Goal: Task Accomplishment & Management: Manage account settings

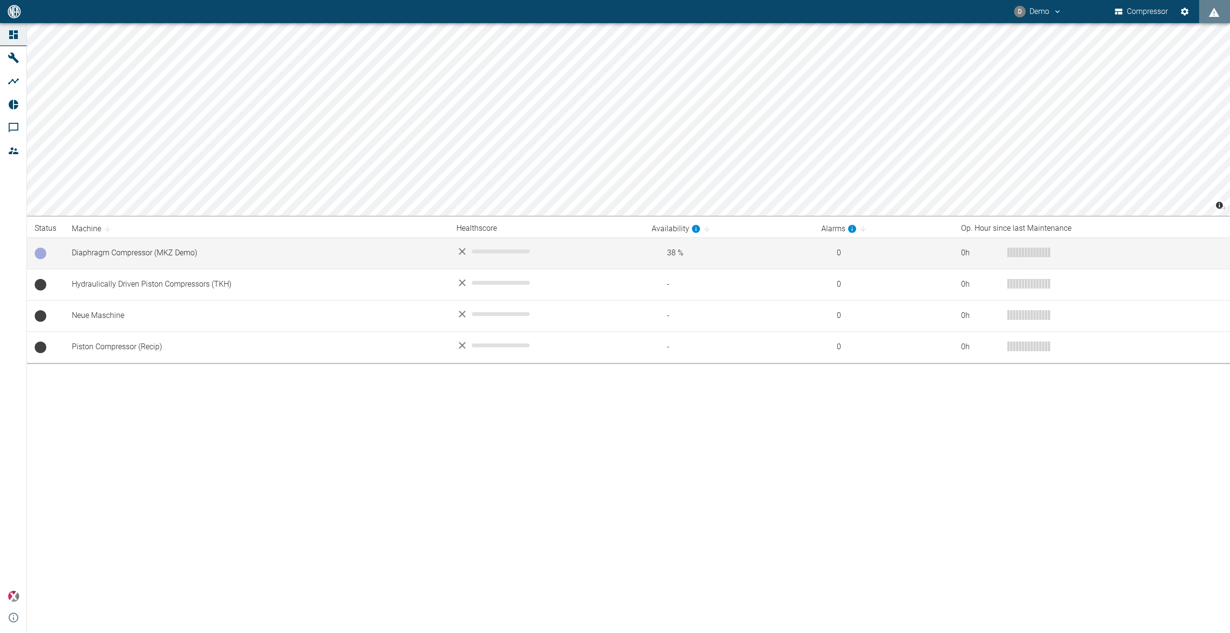
click at [116, 251] on td "Diaphragm Compressor (MKZ Demo)" at bounding box center [256, 253] width 385 height 31
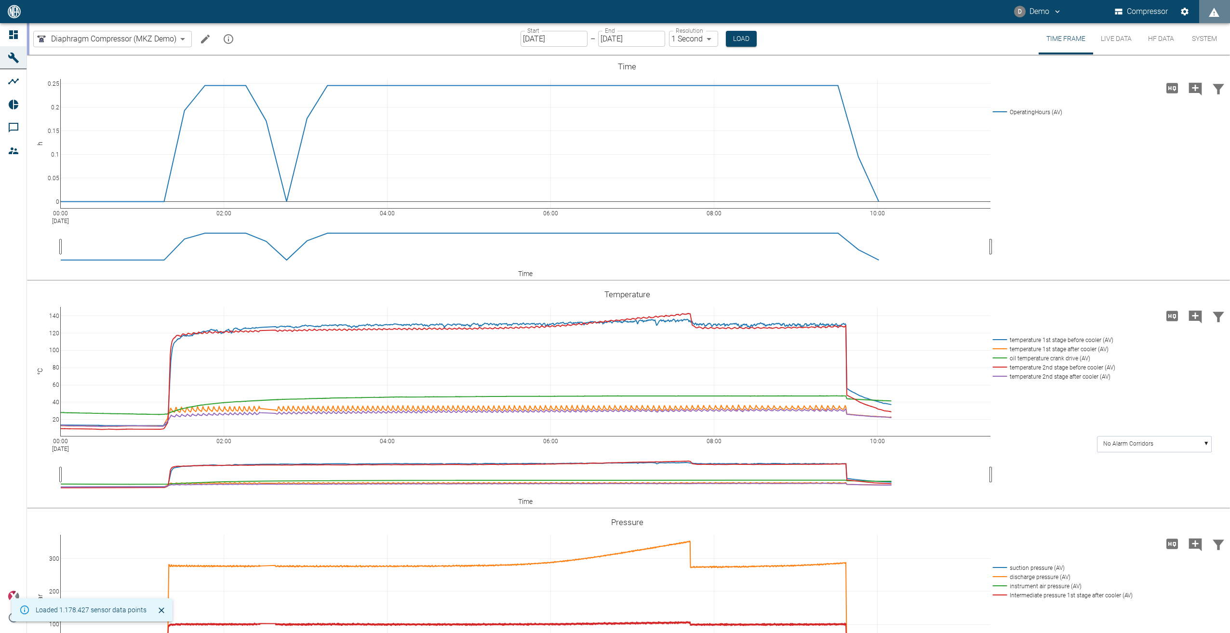
click at [1128, 36] on button "Live Data" at bounding box center [1116, 38] width 46 height 31
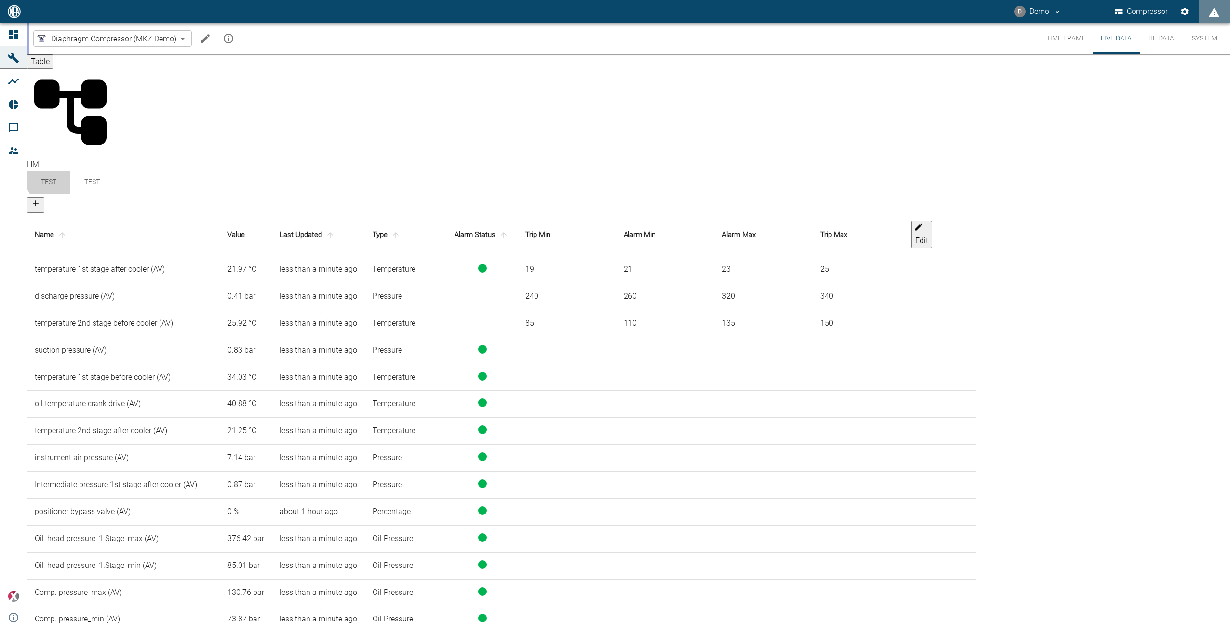
click at [56, 178] on span "Test" at bounding box center [48, 182] width 15 height 8
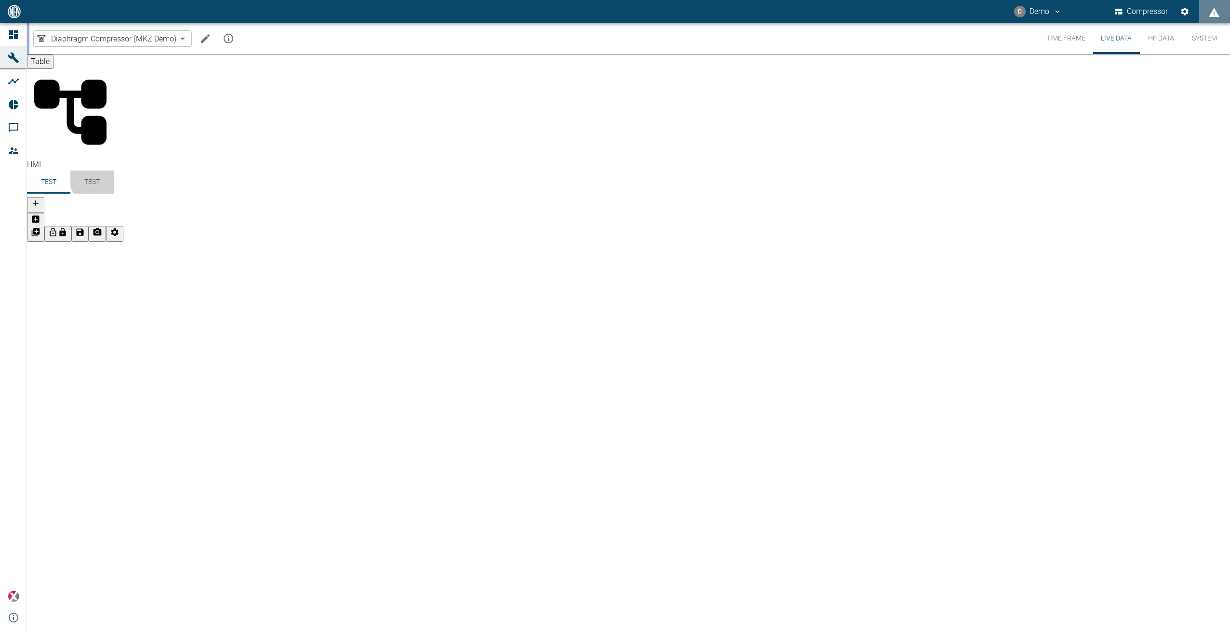
click at [100, 178] on span "Test" at bounding box center [91, 182] width 15 height 8
click at [357, 242] on div "discharge pressure 0.41 bar" at bounding box center [628, 242] width 1203 height 0
click at [40, 228] on icon "Add node" at bounding box center [36, 232] width 8 height 8
click at [523, 242] on div "discharge pressure 0.41 bar" at bounding box center [628, 242] width 1203 height 0
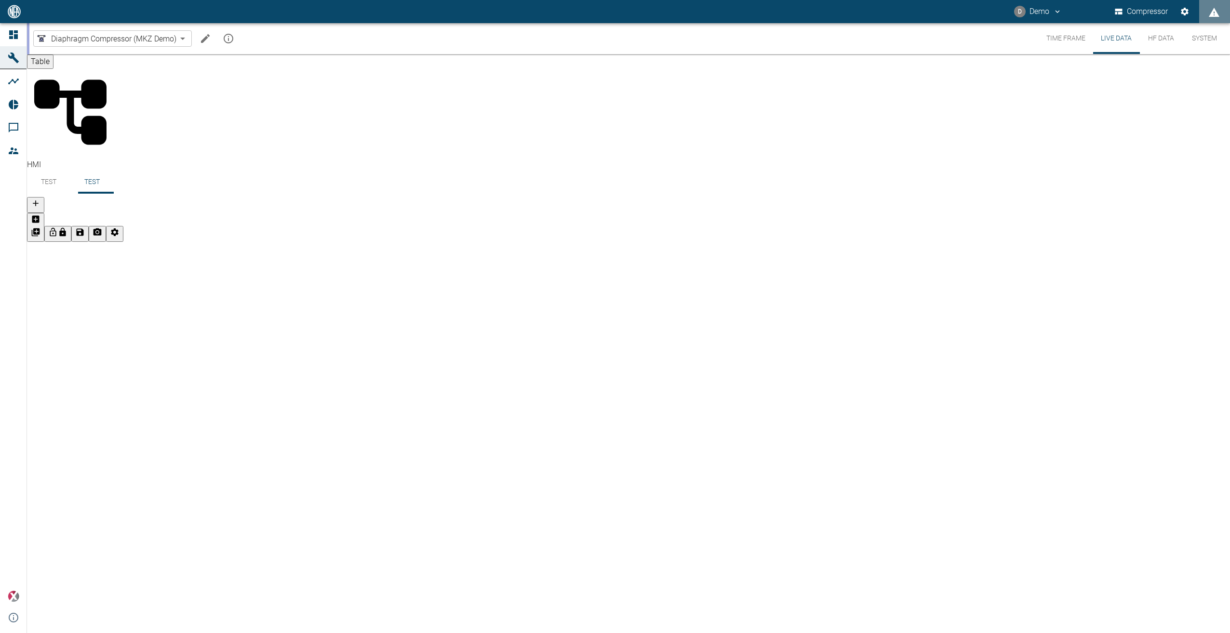
click at [963, 242] on div "discharge pressure 0.41 bar" at bounding box center [628, 242] width 1203 height 0
click at [1122, 42] on button "Live Data" at bounding box center [1116, 38] width 46 height 31
click at [1128, 38] on button "Live Data" at bounding box center [1116, 38] width 46 height 31
click at [1063, 36] on button "Time Frame" at bounding box center [1065, 38] width 54 height 31
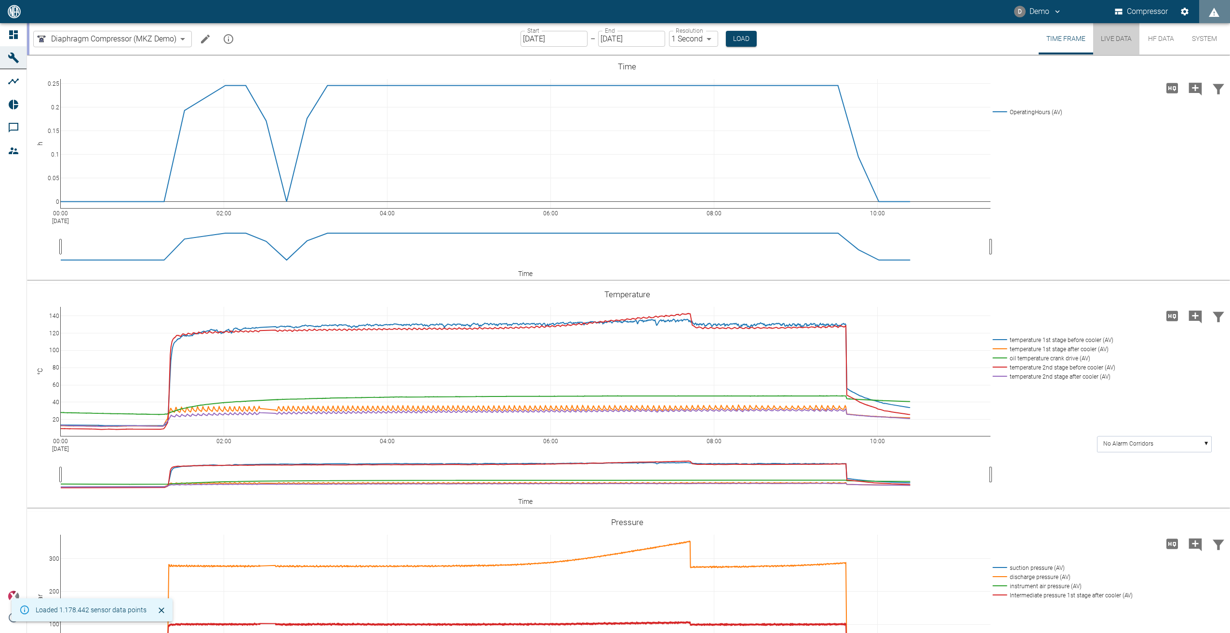
click at [1121, 36] on button "Live Data" at bounding box center [1116, 38] width 46 height 31
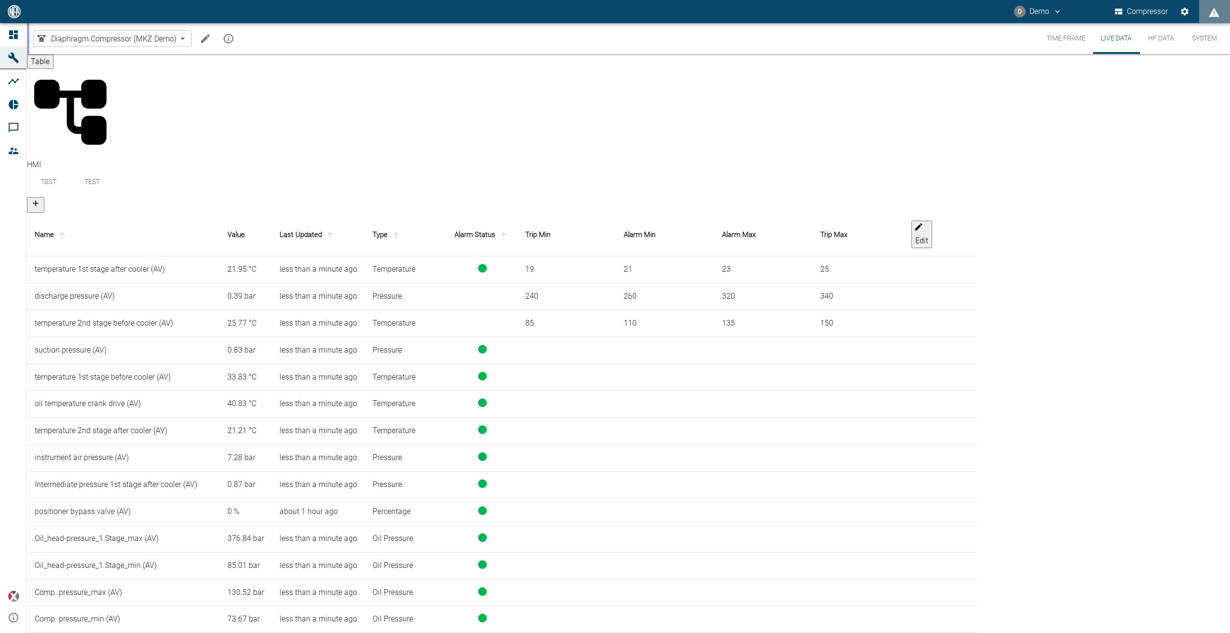
click at [215, 33] on div "Diaphragm Compressor (MKZ Demo) 92122ed6-79ce-4397-9580-801836334b5c ​" at bounding box center [135, 38] width 205 height 19
click at [212, 35] on button "Edit machine" at bounding box center [205, 38] width 19 height 19
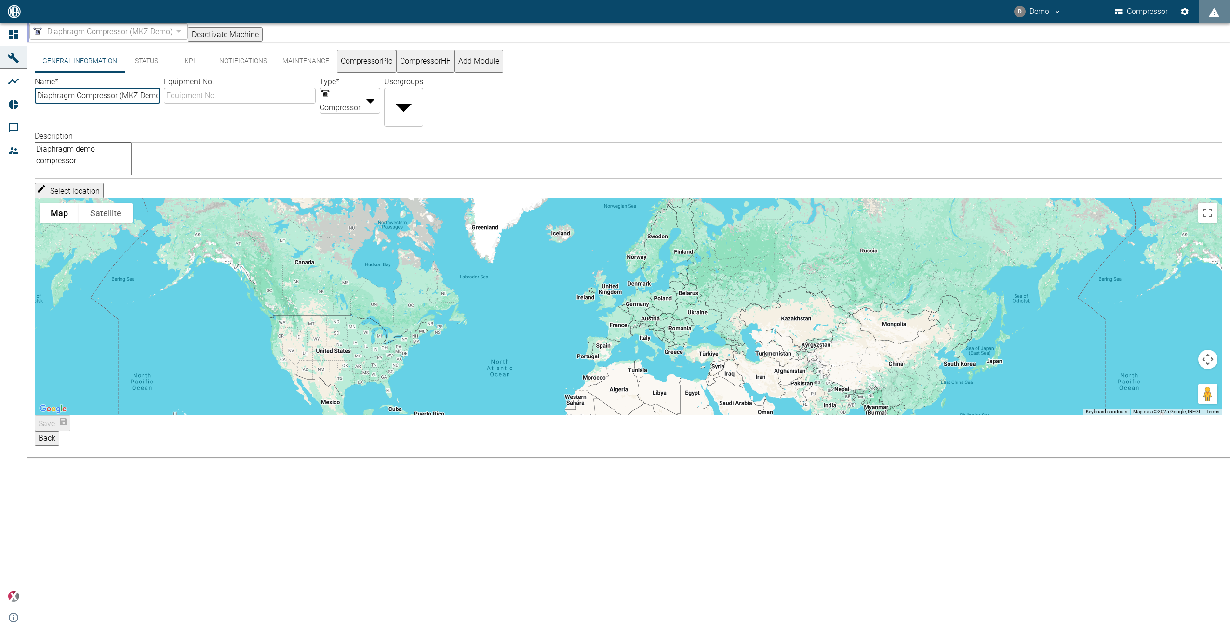
click at [196, 69] on button "KPI" at bounding box center [189, 61] width 43 height 23
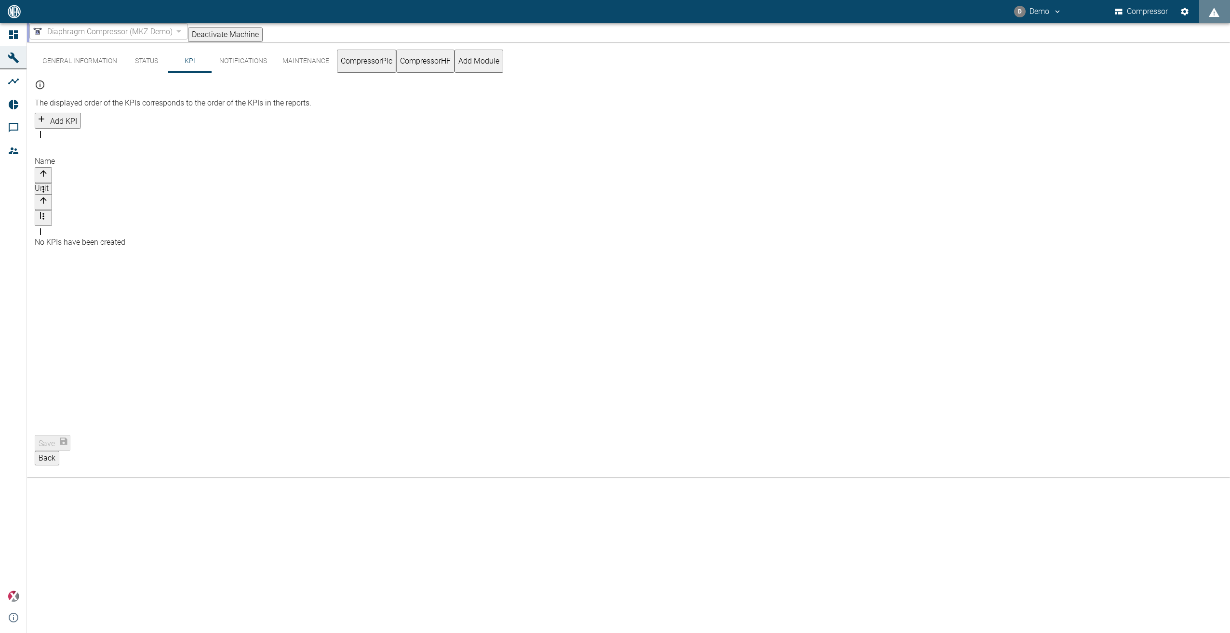
click at [81, 113] on button "Add KPI" at bounding box center [58, 121] width 46 height 16
type input "s"
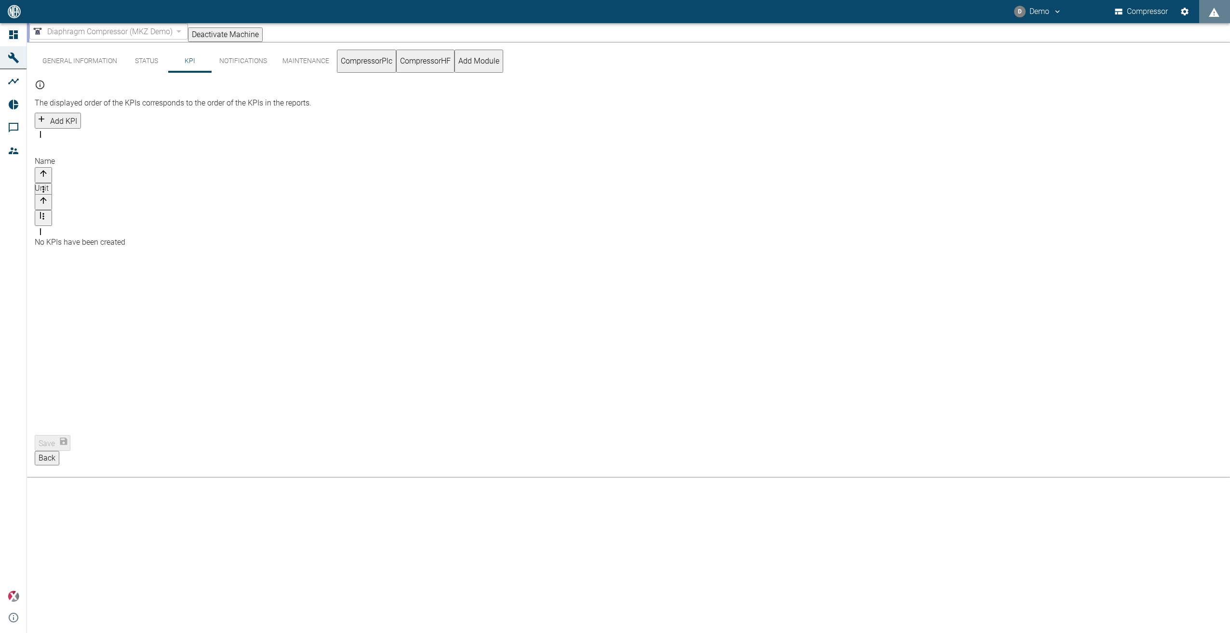
click at [81, 113] on button "Add KPI" at bounding box center [58, 121] width 46 height 16
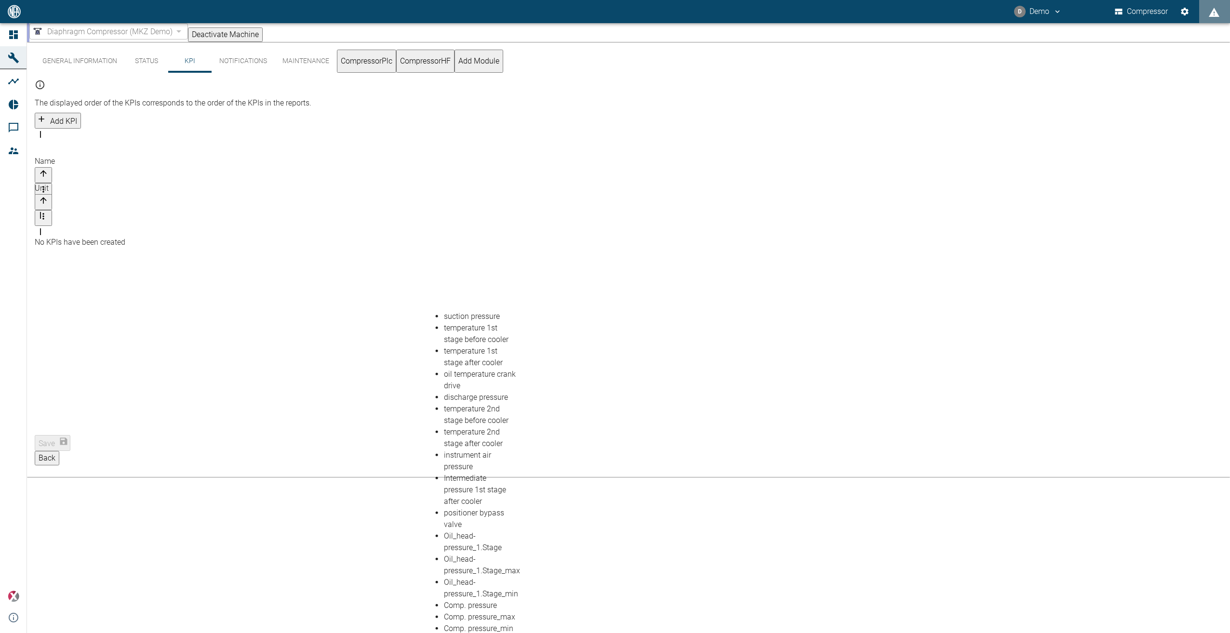
click at [469, 315] on li "suction pressure" at bounding box center [480, 317] width 72 height 12
type input "suction pressure"
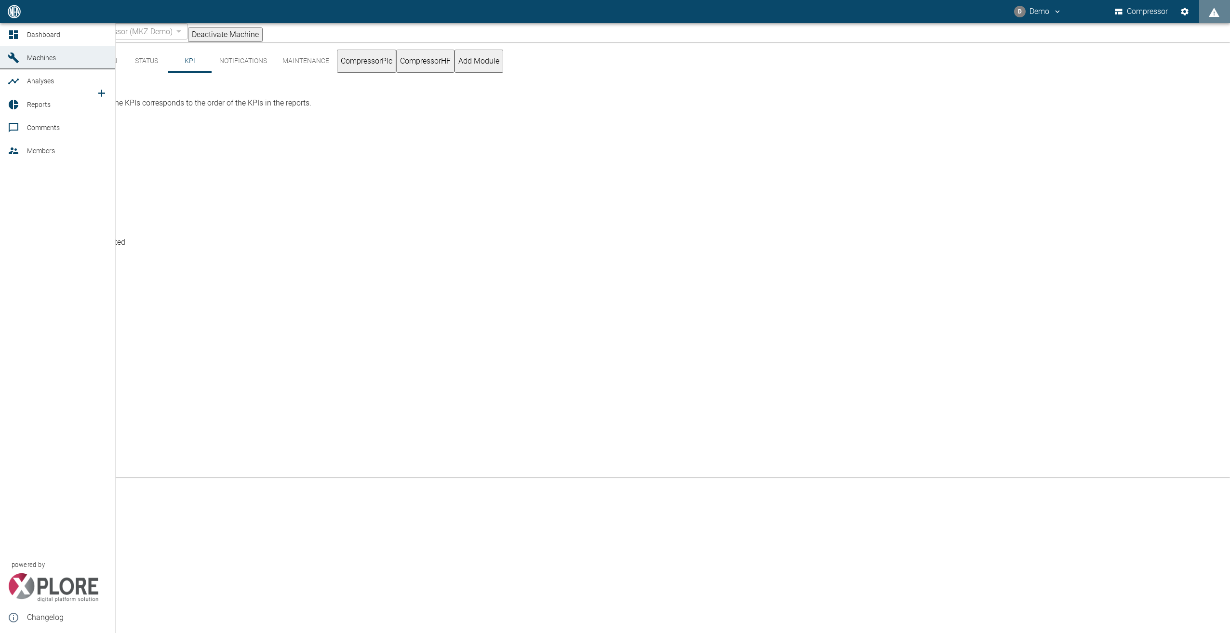
click at [57, 38] on span "Dashboard" at bounding box center [43, 35] width 33 height 8
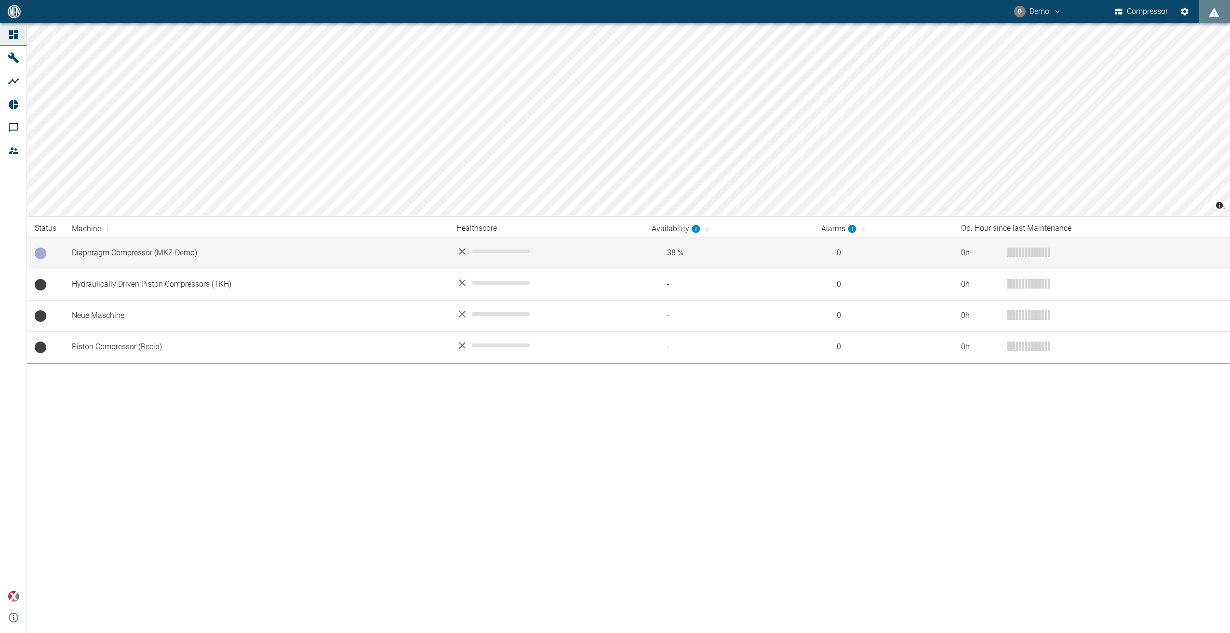
click at [149, 254] on td "Diaphragm Compressor (MKZ Demo)" at bounding box center [256, 253] width 385 height 31
